Goal: Navigation & Orientation: Find specific page/section

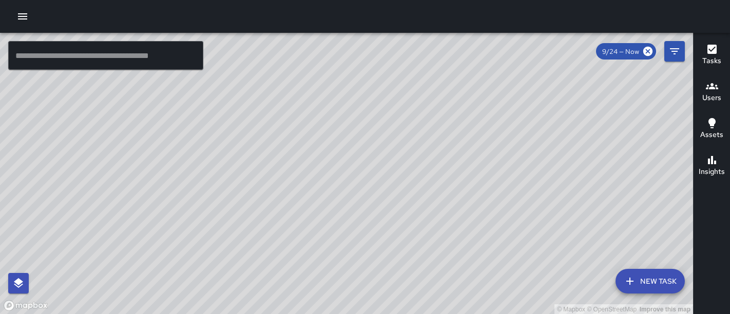
drag, startPoint x: 0, startPoint y: 0, endPoint x: 510, endPoint y: 250, distance: 568.2
click at [510, 250] on div "© Mapbox © OpenStreetMap Improve this map" at bounding box center [346, 174] width 693 height 282
drag, startPoint x: 412, startPoint y: 177, endPoint x: 461, endPoint y: 286, distance: 120.4
click at [461, 286] on div "© Mapbox © OpenStreetMap Improve this map" at bounding box center [346, 174] width 693 height 282
drag, startPoint x: 384, startPoint y: 165, endPoint x: 491, endPoint y: 341, distance: 205.6
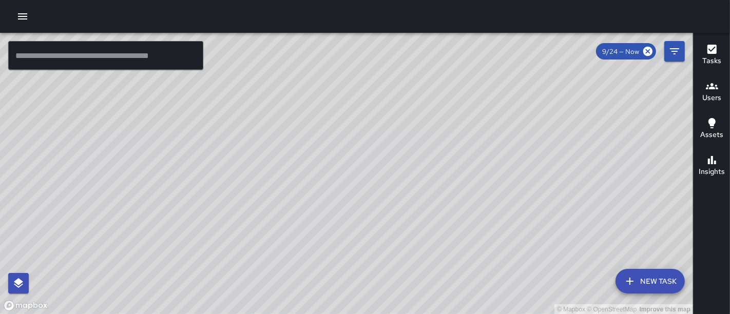
click at [491, 314] on html "© Mapbox © OpenStreetMap Improve this map ​ New Task 9/24 — Now Map Layers Task…" at bounding box center [365, 157] width 730 height 314
drag, startPoint x: 346, startPoint y: 196, endPoint x: 448, endPoint y: 155, distance: 110.1
click at [448, 155] on div "© Mapbox © OpenStreetMap Improve this map" at bounding box center [346, 174] width 693 height 282
